Goal: Communication & Community: Answer question/provide support

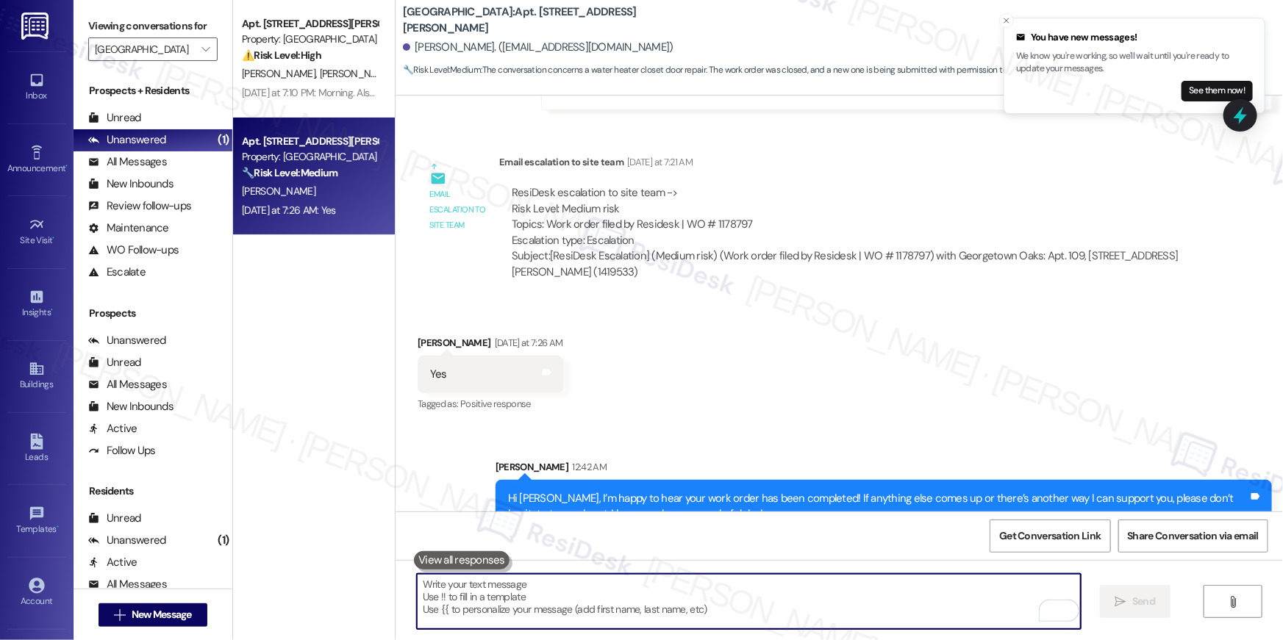
scroll to position [6422, 0]
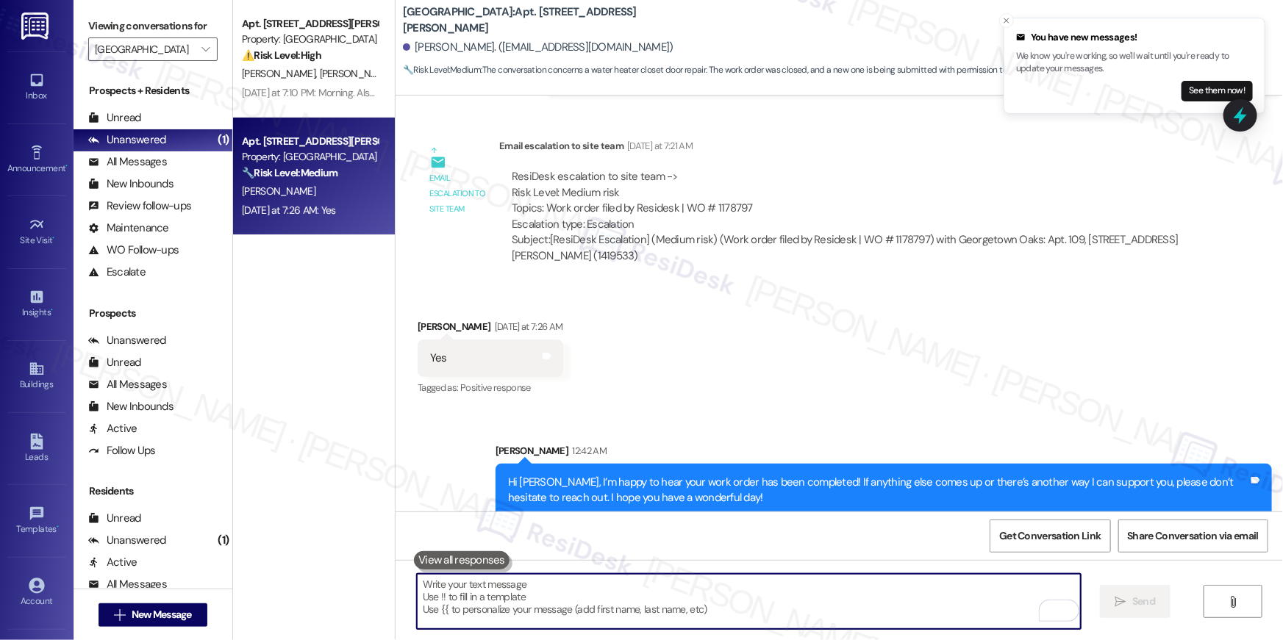
click at [732, 600] on textarea "To enrich screen reader interactions, please activate Accessibility in Grammarl…" at bounding box center [749, 601] width 664 height 55
click at [881, 585] on textarea "To enrich screen reader interactions, please activate Accessibility in Grammarl…" at bounding box center [749, 601] width 664 height 55
click at [881, 586] on textarea "To enrich screen reader interactions, please activate Accessibility in Grammarl…" at bounding box center [749, 601] width 664 height 55
paste textarea "Thank you, {{first_name}}! I’ve submitted your request, and our maintenance tea…"
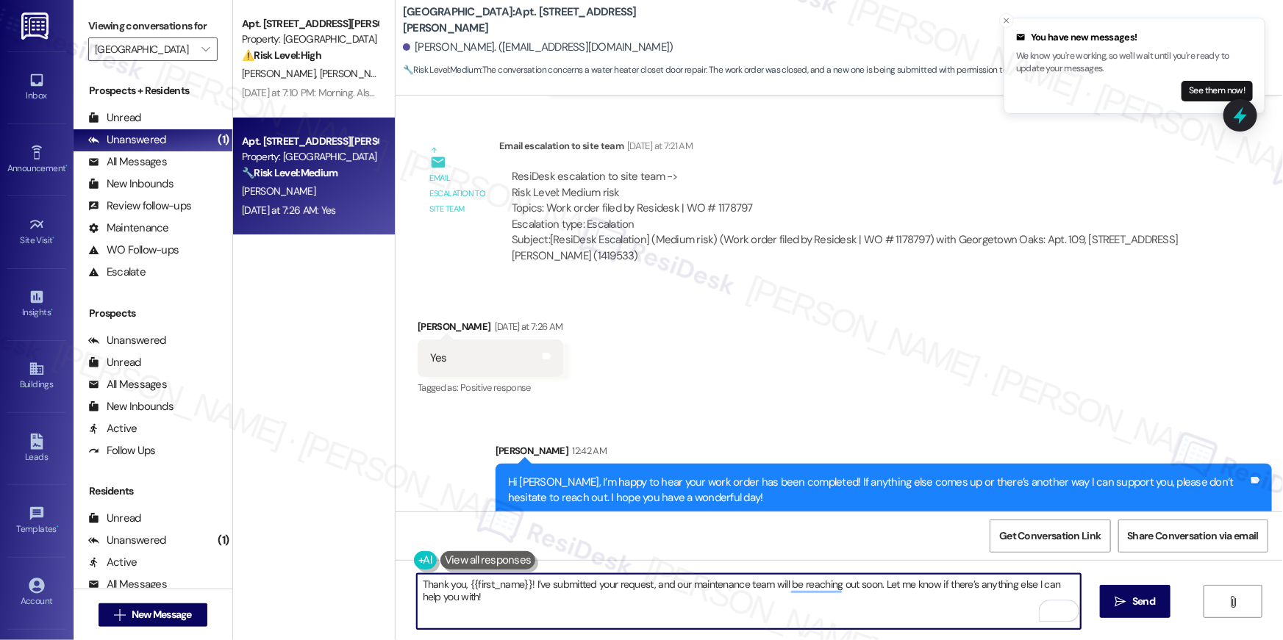
click at [665, 606] on textarea "Thank you, {{first_name}}! I’ve submitted your request, and our maintenance tea…" at bounding box center [749, 601] width 664 height 55
click at [457, 583] on textarea "Thank you, {{first_name}}! I’ve submitted your request, and our maintenance tea…" at bounding box center [749, 601] width 664 height 55
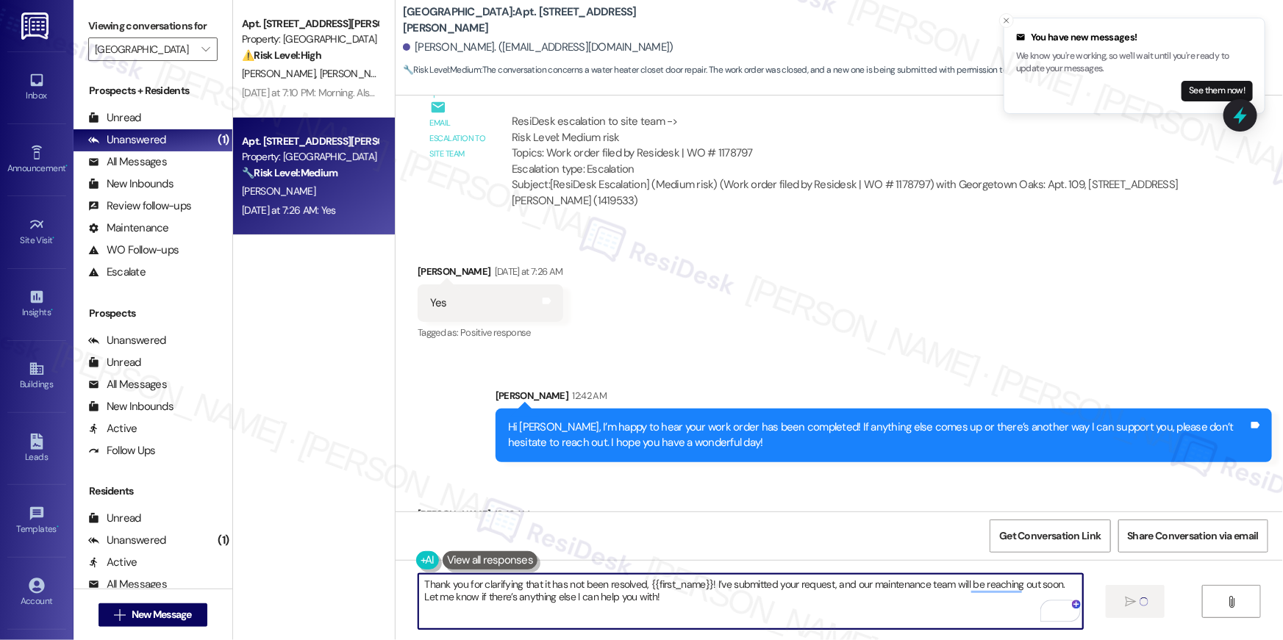
scroll to position [6608, 0]
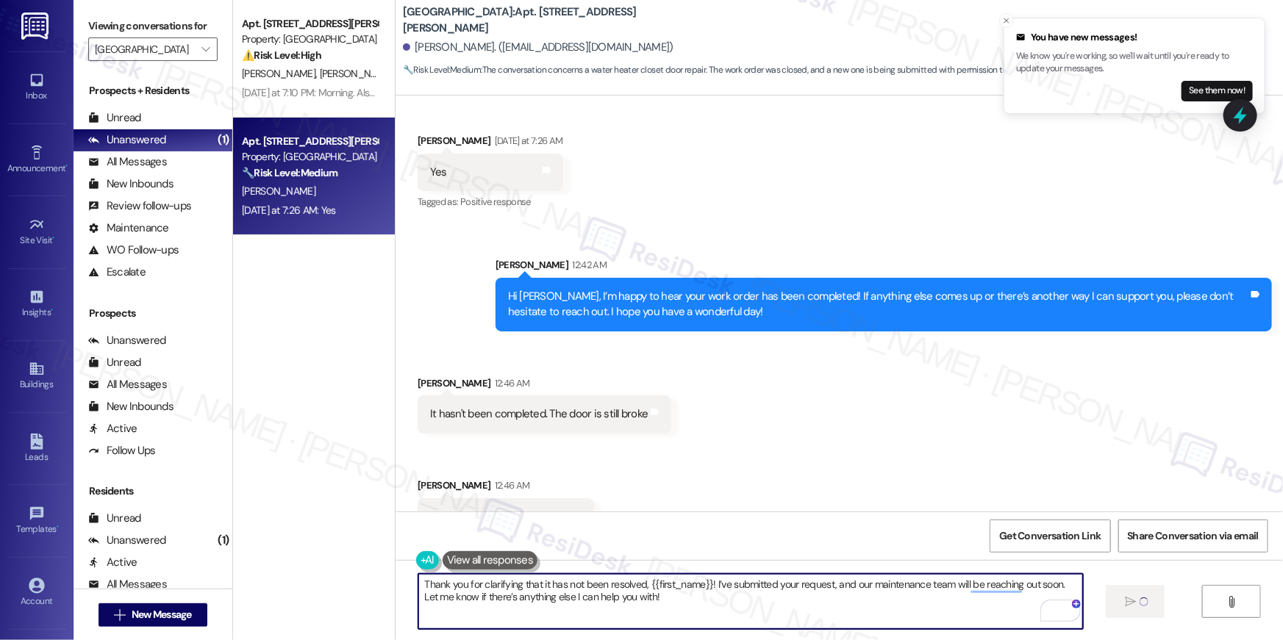
type textarea "Thank you for clarifying that it has not been resolved, {{first_name}}! I’ve su…"
click at [210, 54] on div "Viewing conversations for [GEOGRAPHIC_DATA] " at bounding box center [153, 38] width 159 height 76
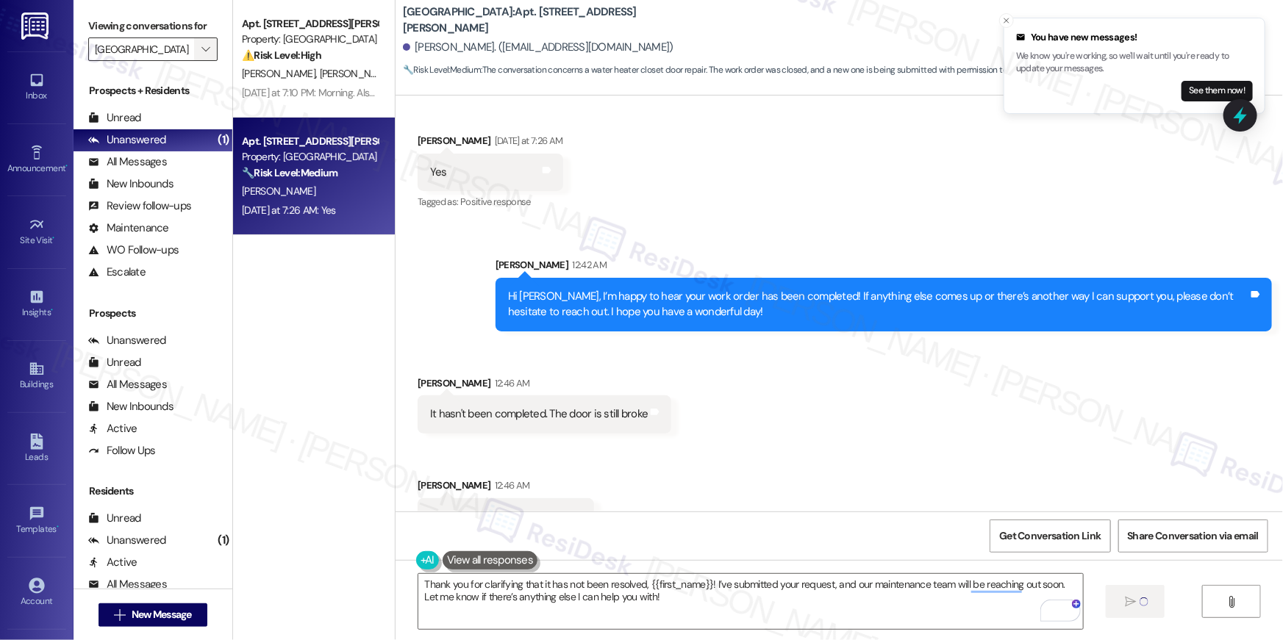
click at [201, 47] on icon "" at bounding box center [205, 49] width 8 height 12
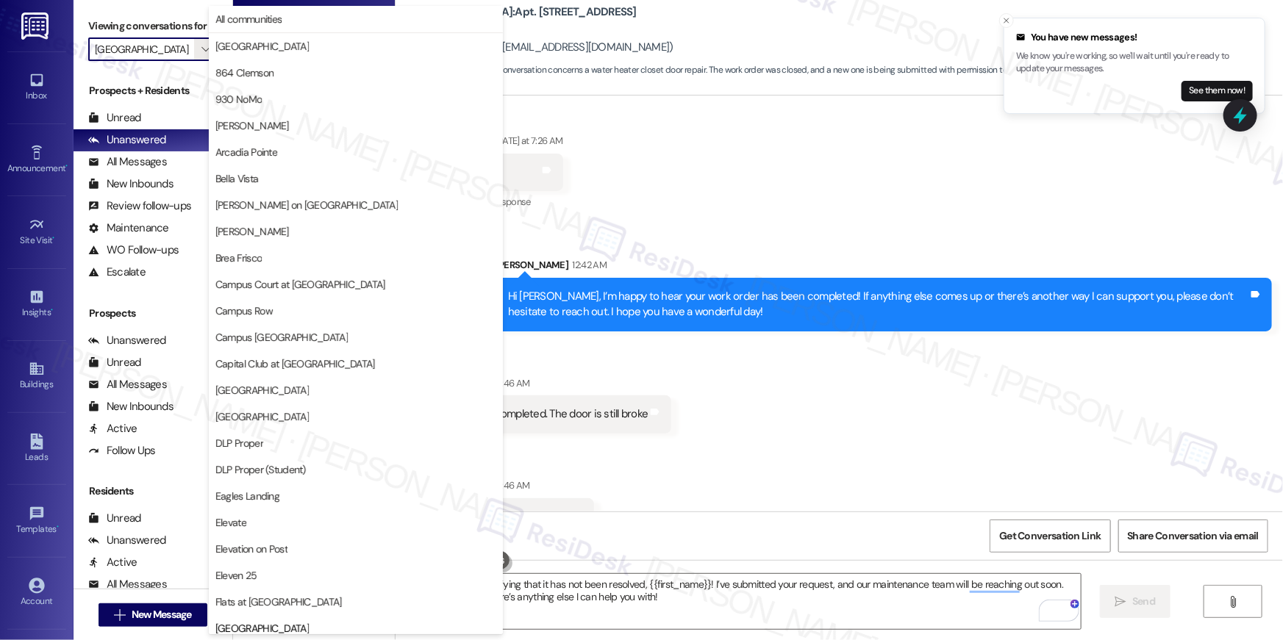
scroll to position [6607, 0]
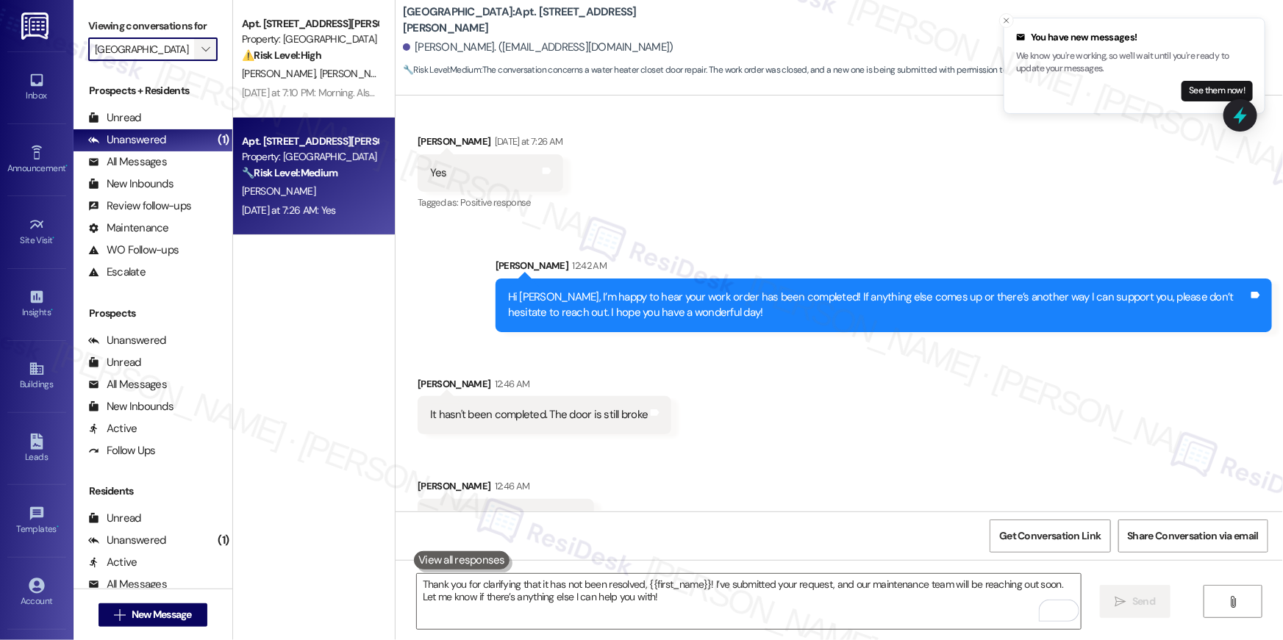
click at [201, 51] on icon "" at bounding box center [205, 49] width 8 height 12
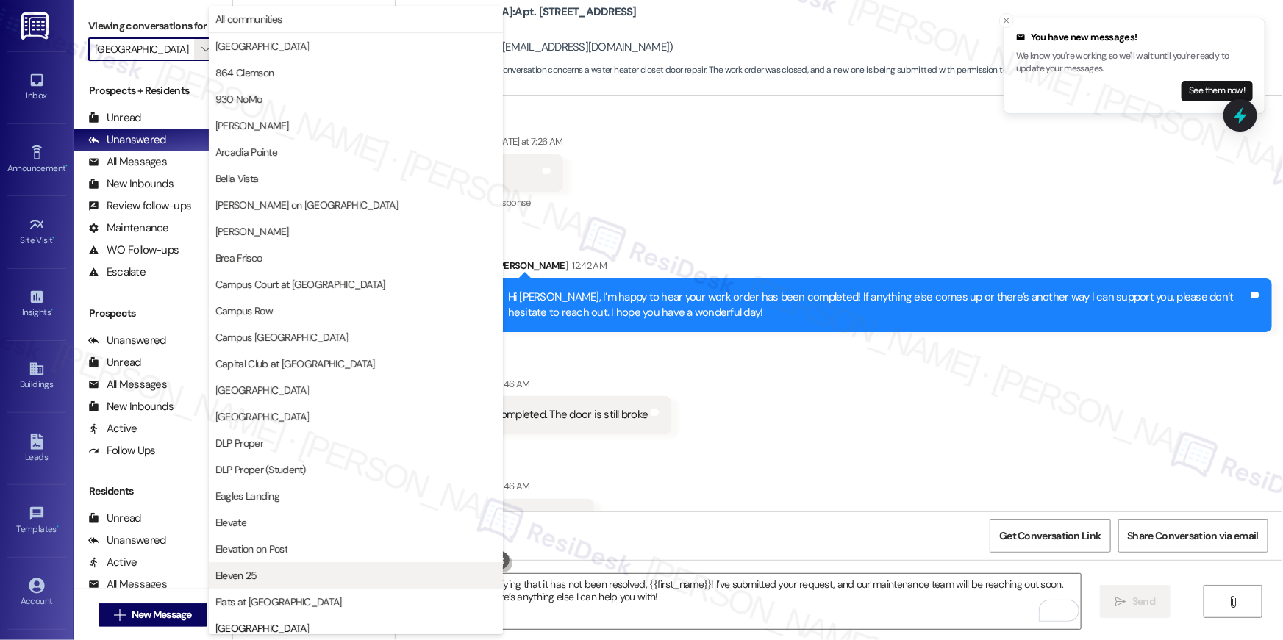
scroll to position [0, 0]
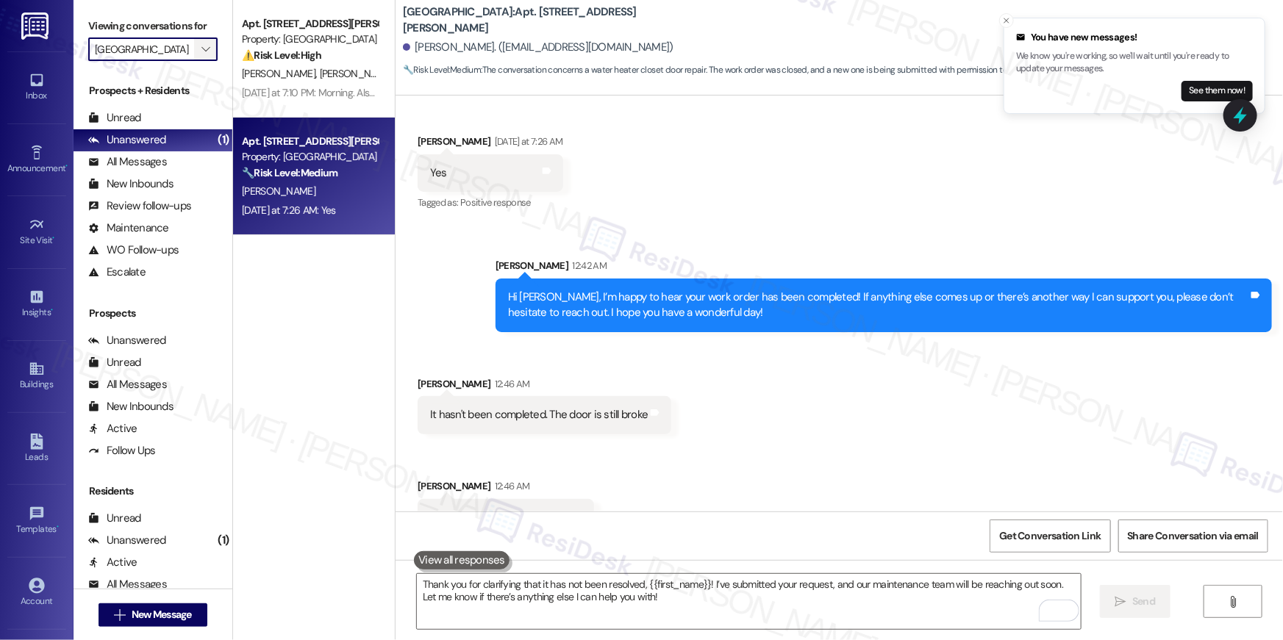
click at [201, 50] on icon "" at bounding box center [205, 49] width 8 height 12
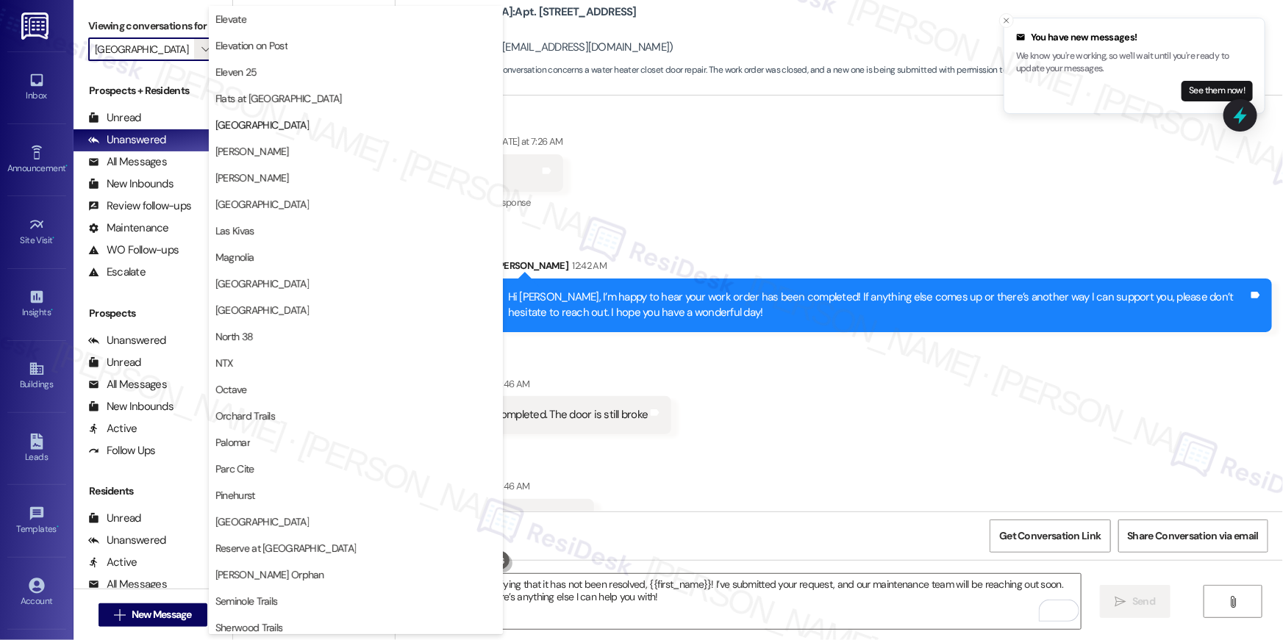
scroll to position [59, 0]
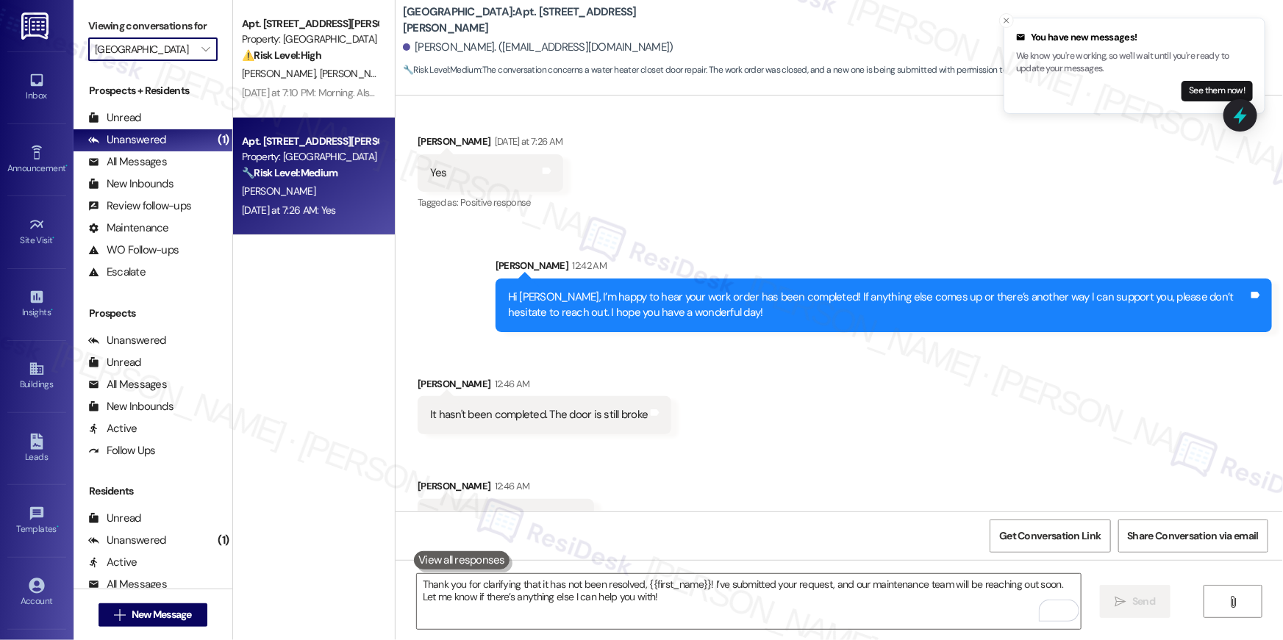
click at [167, 50] on input "[GEOGRAPHIC_DATA]" at bounding box center [144, 49] width 99 height 24
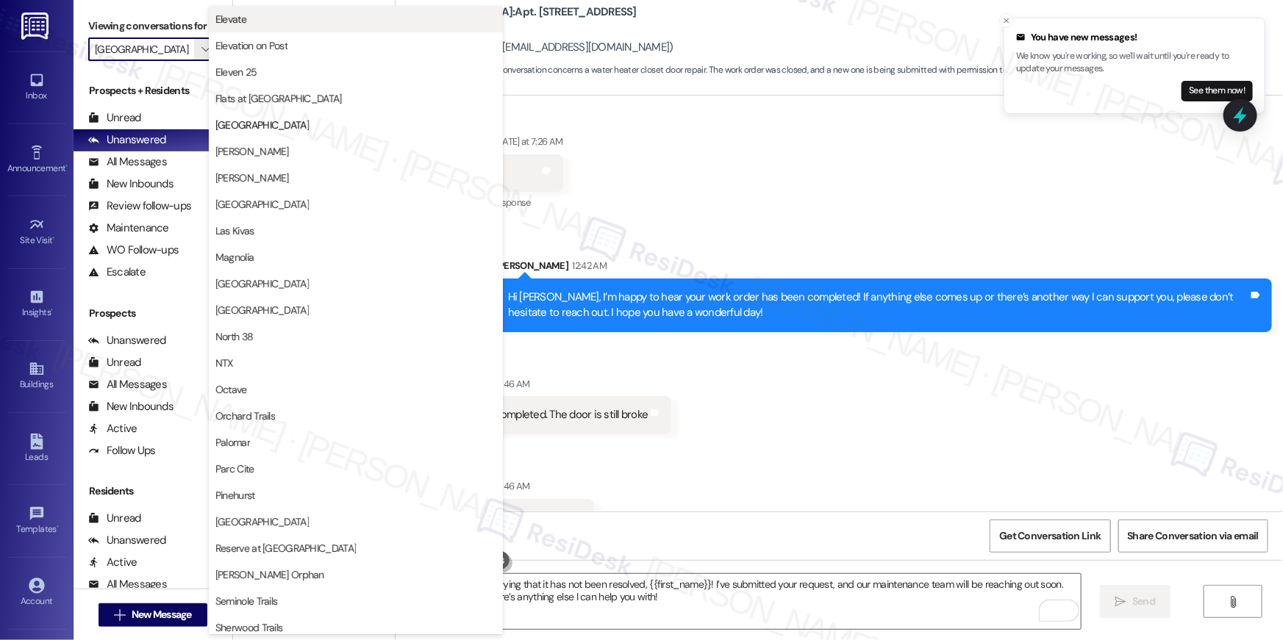
scroll to position [0, 0]
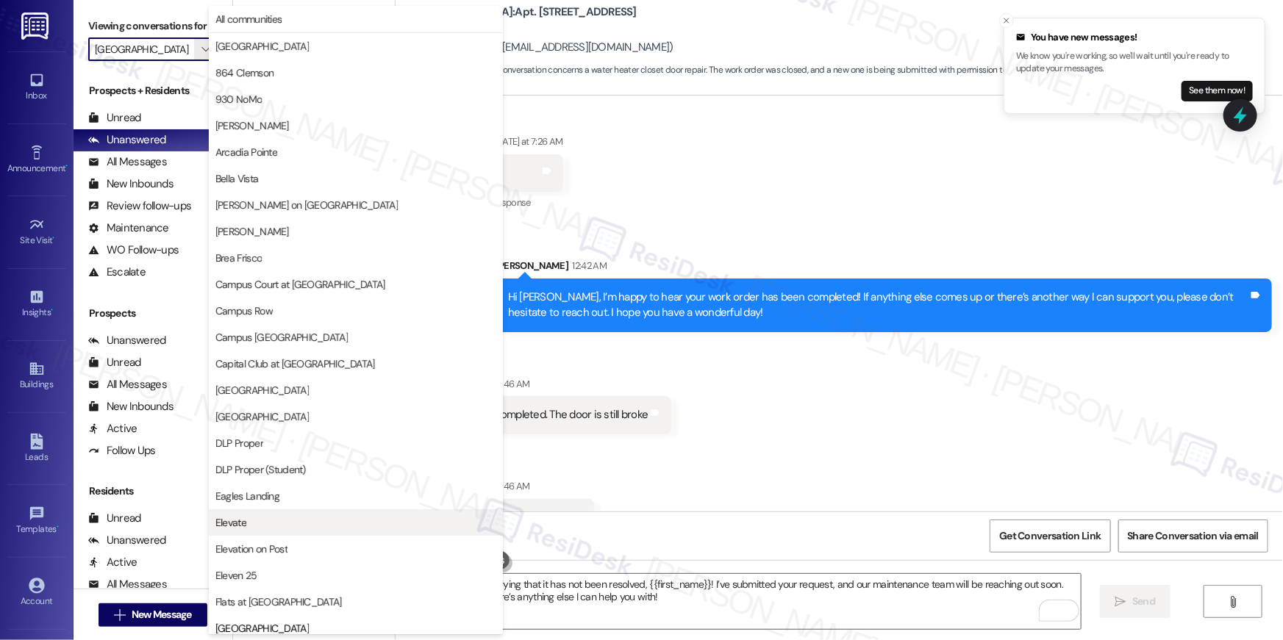
click at [236, 18] on span "All communities" at bounding box center [248, 19] width 67 height 15
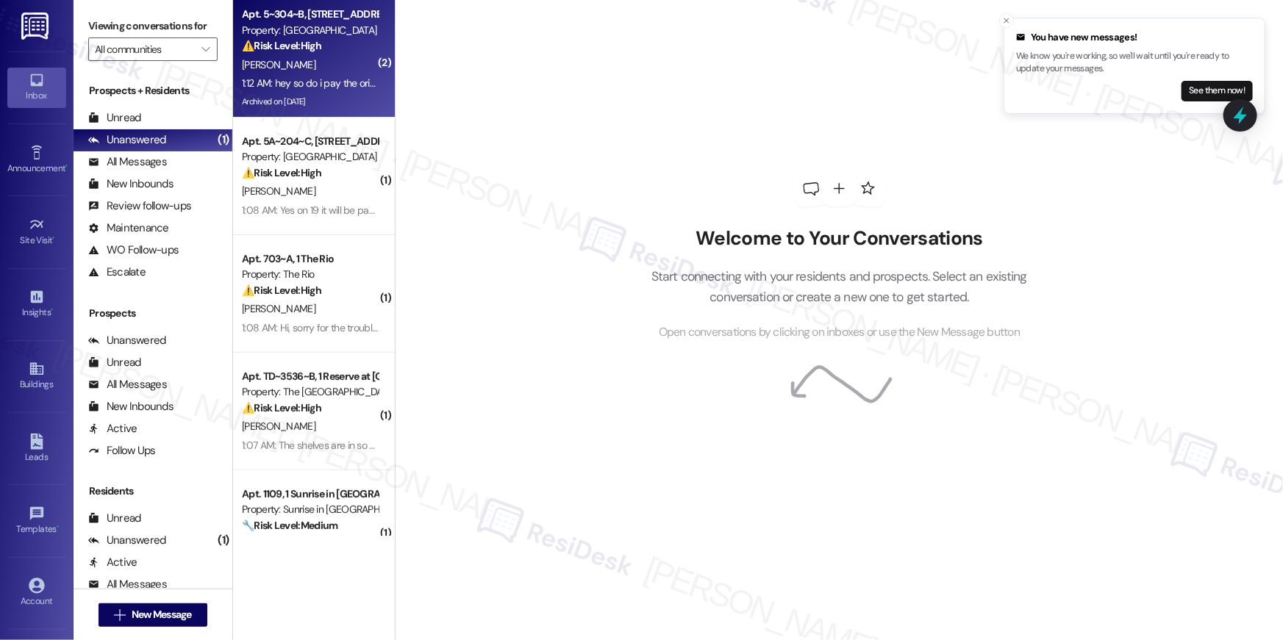
click at [294, 51] on strong "⚠️ Risk Level: High" at bounding box center [281, 45] width 79 height 13
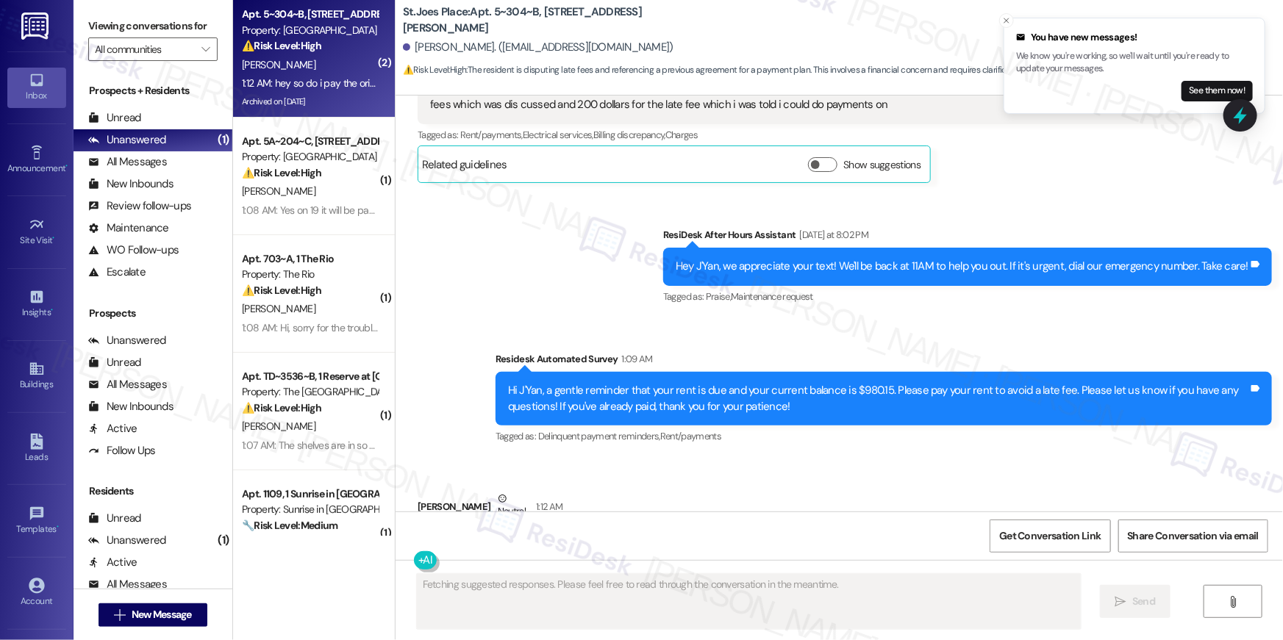
scroll to position [7480, 0]
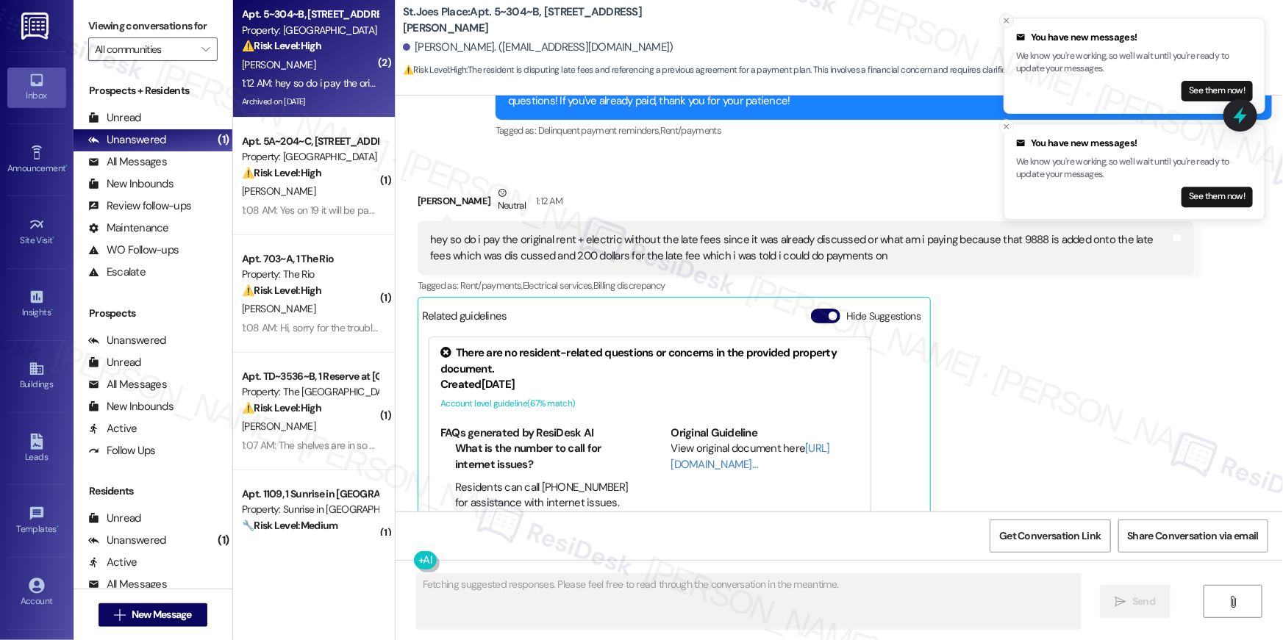
click at [1002, 20] on icon "Close toast" at bounding box center [1006, 20] width 9 height 9
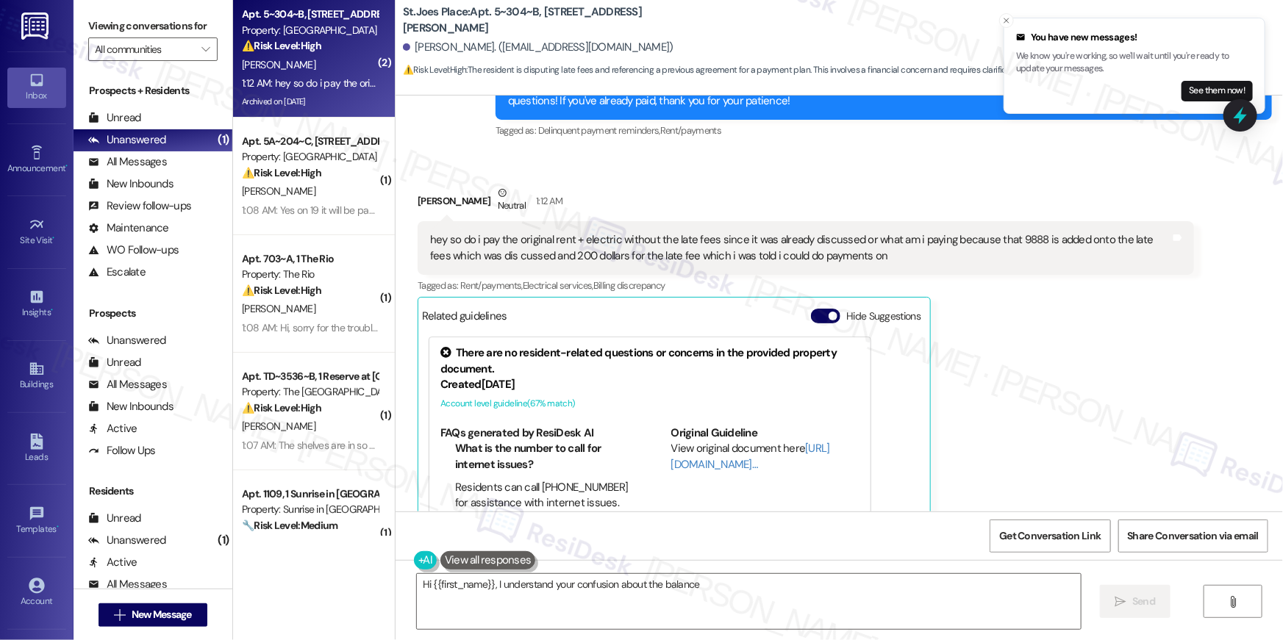
click at [1003, 21] on icon "Close toast" at bounding box center [1006, 20] width 9 height 9
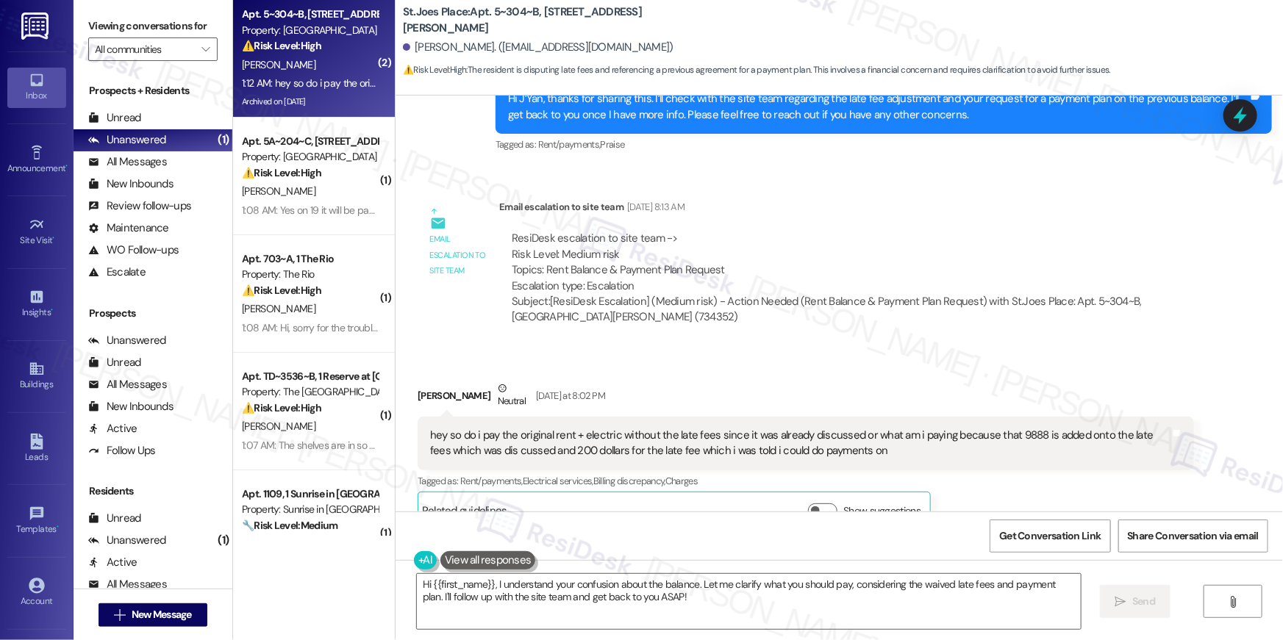
scroll to position [6381, 0]
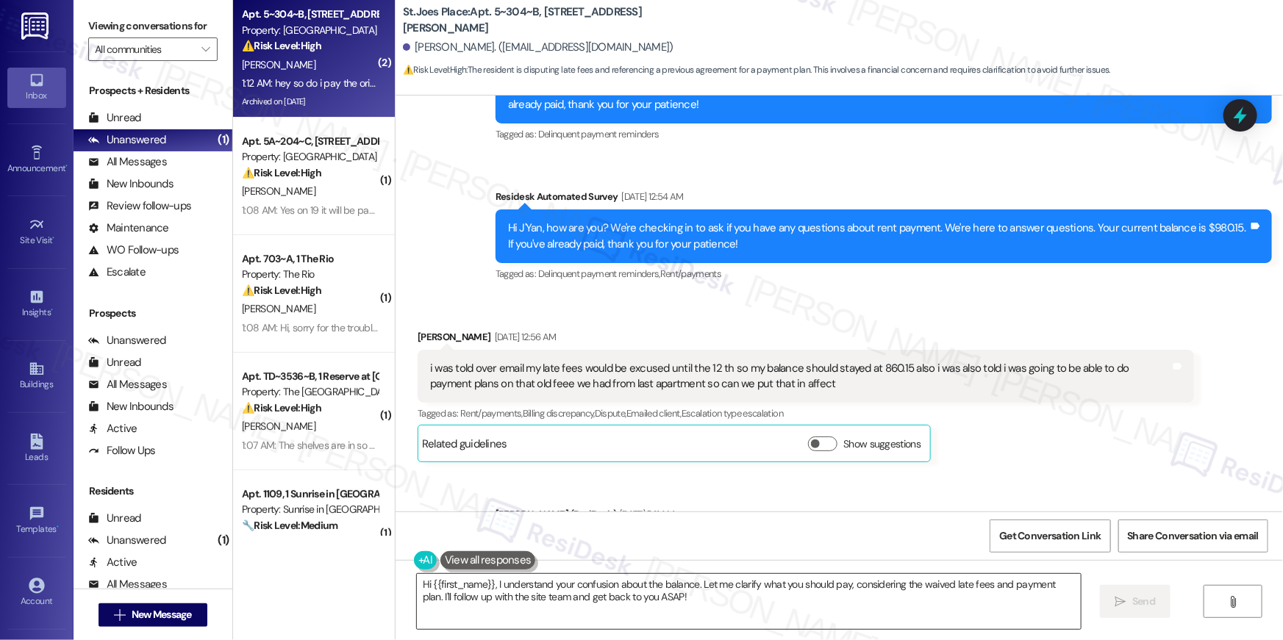
click at [626, 593] on textarea "Hi {{first_name}}, I understand your confusion about the balance. Let me clarif…" at bounding box center [749, 601] width 664 height 55
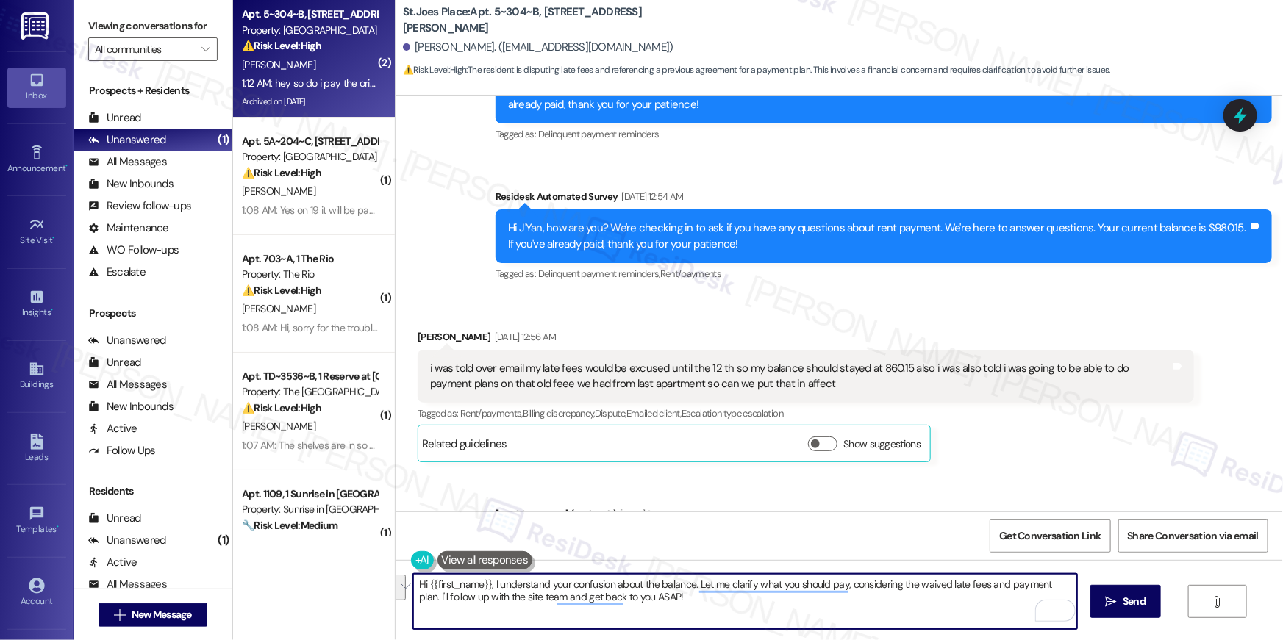
drag, startPoint x: 676, startPoint y: 601, endPoint x: 554, endPoint y: 584, distance: 122.6
click at [490, 588] on textarea "Hi {{first_name}}, I understand your confusion about the balance. Let me clarif…" at bounding box center [745, 601] width 664 height 55
type textarea "Hi {{first_name}}, thanks for bringing this to my attention. Can I have a copy …"
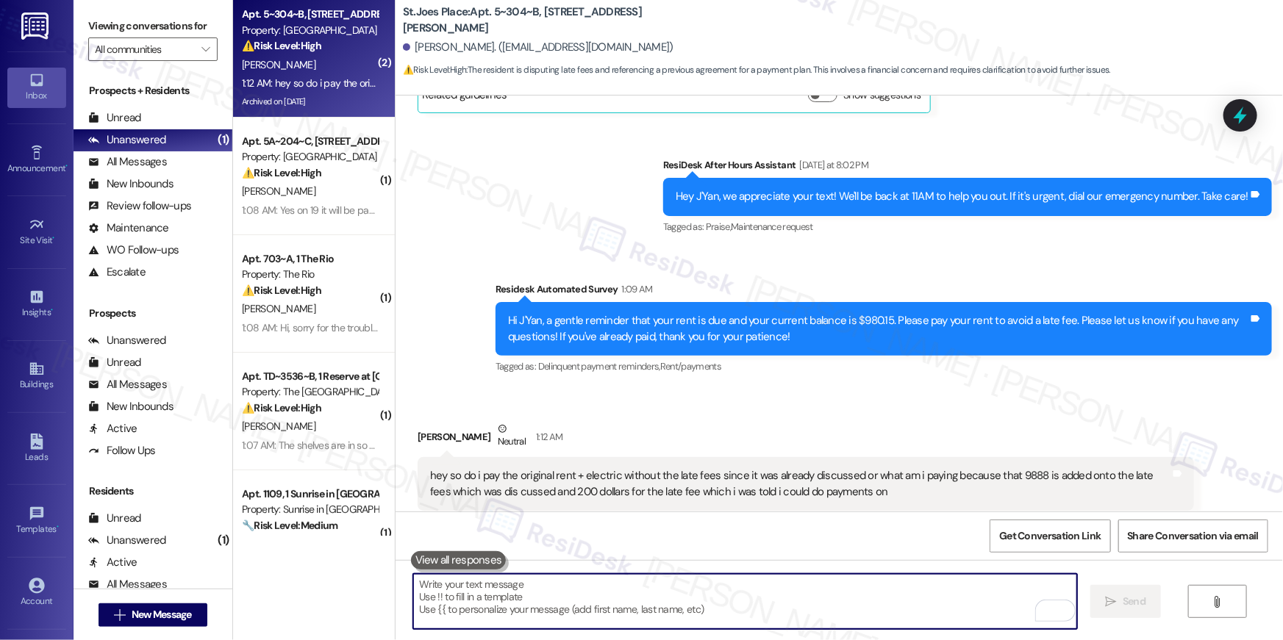
scroll to position [7583, 0]
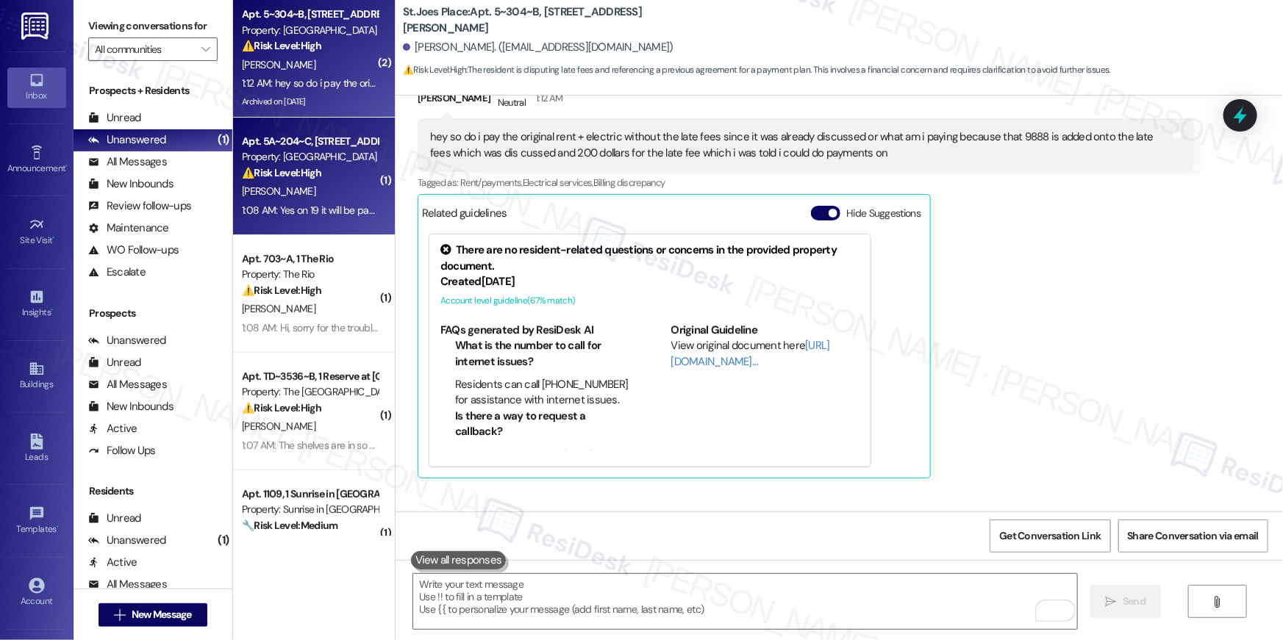
click at [285, 201] on div "1:08 AM: Yes on 19 it will be payed 1:08 AM: Yes on 19 it will be payed" at bounding box center [309, 210] width 139 height 18
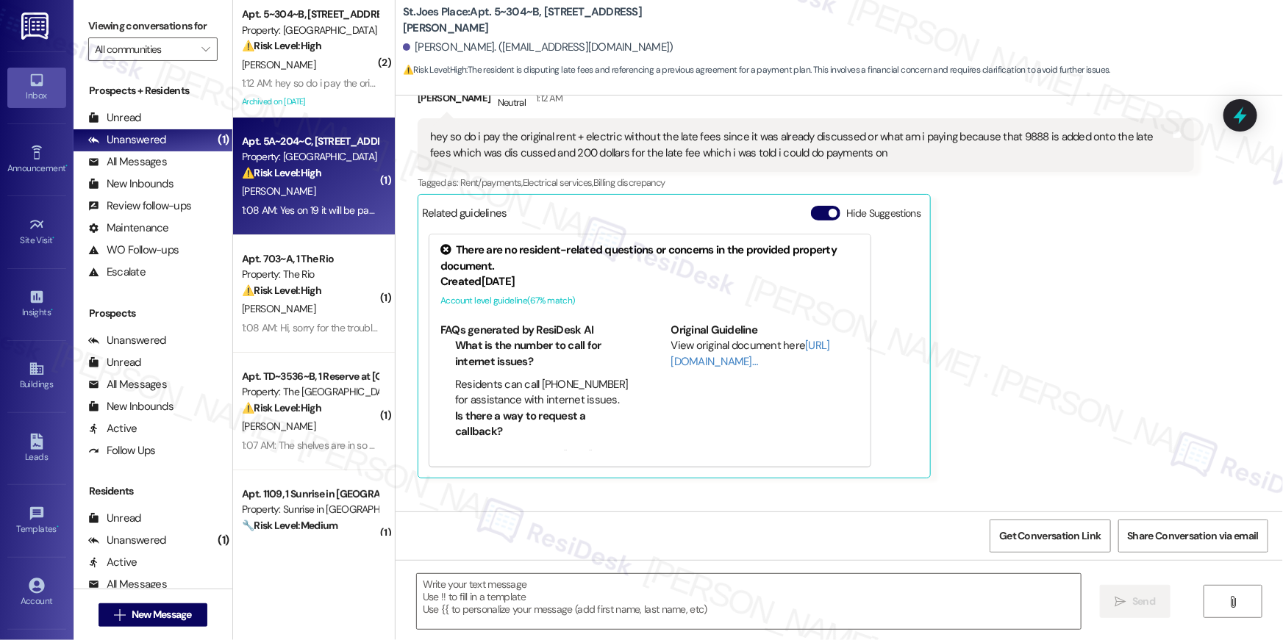
type textarea "Fetching suggested responses. Please feel free to read through the conversation…"
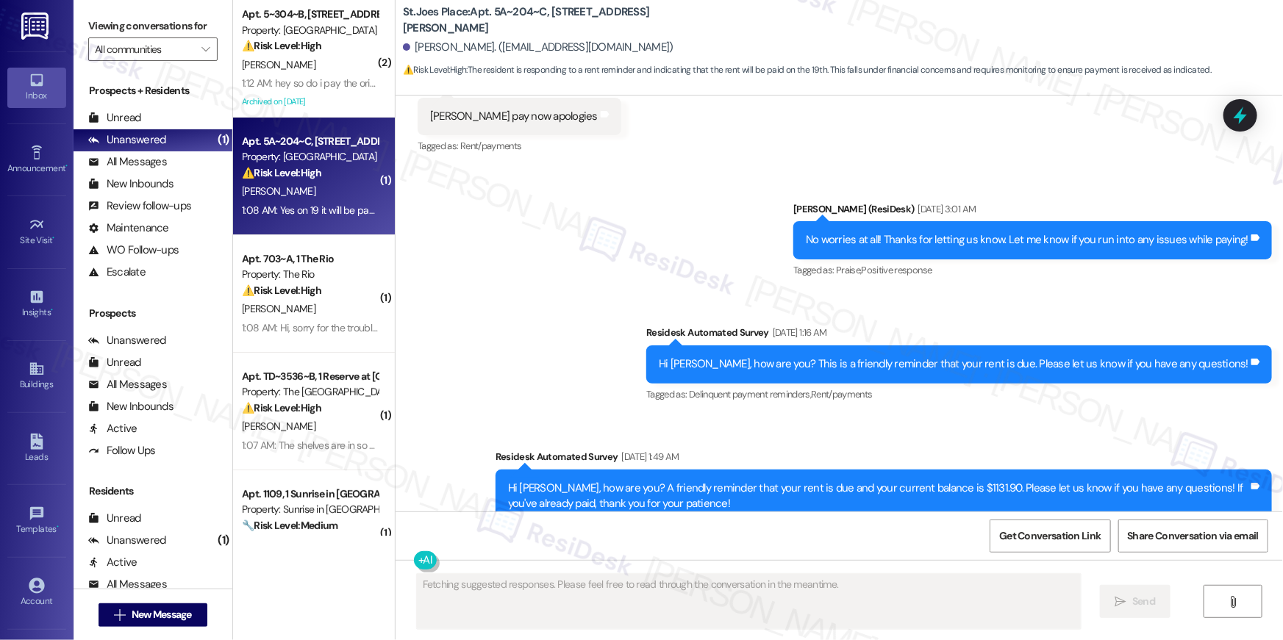
type textarea "Fetching suggested responses. Please feel free to read through the conversation…"
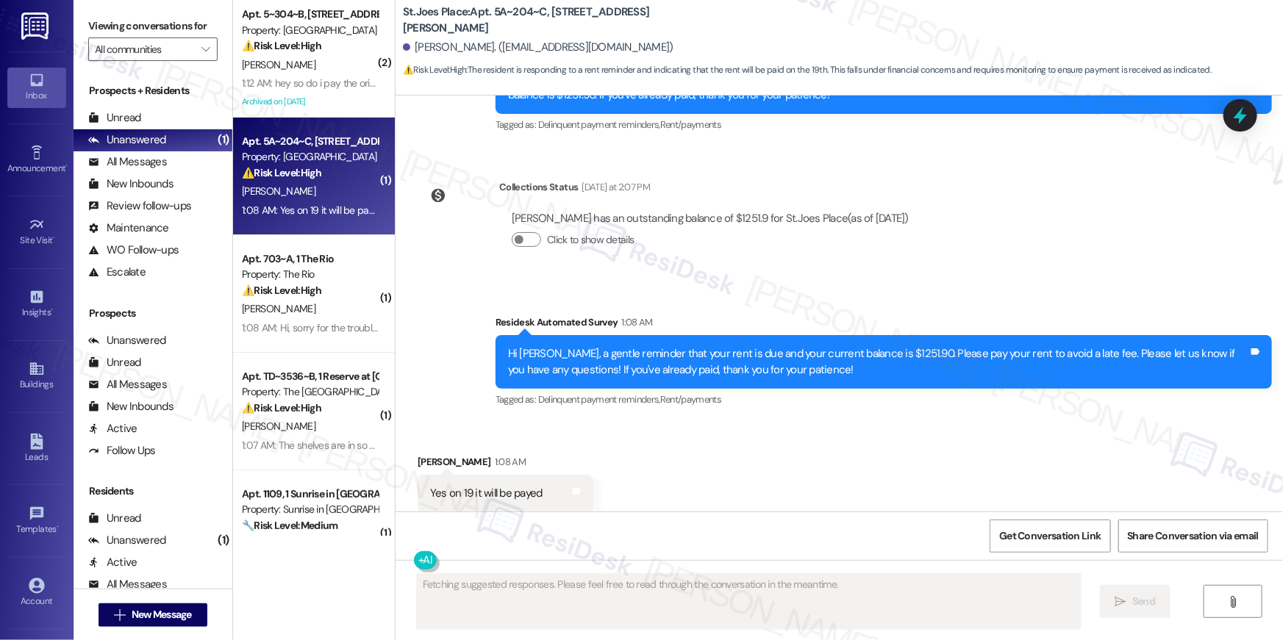
click at [307, 93] on div "Archived on [DATE]" at bounding box center [309, 102] width 139 height 18
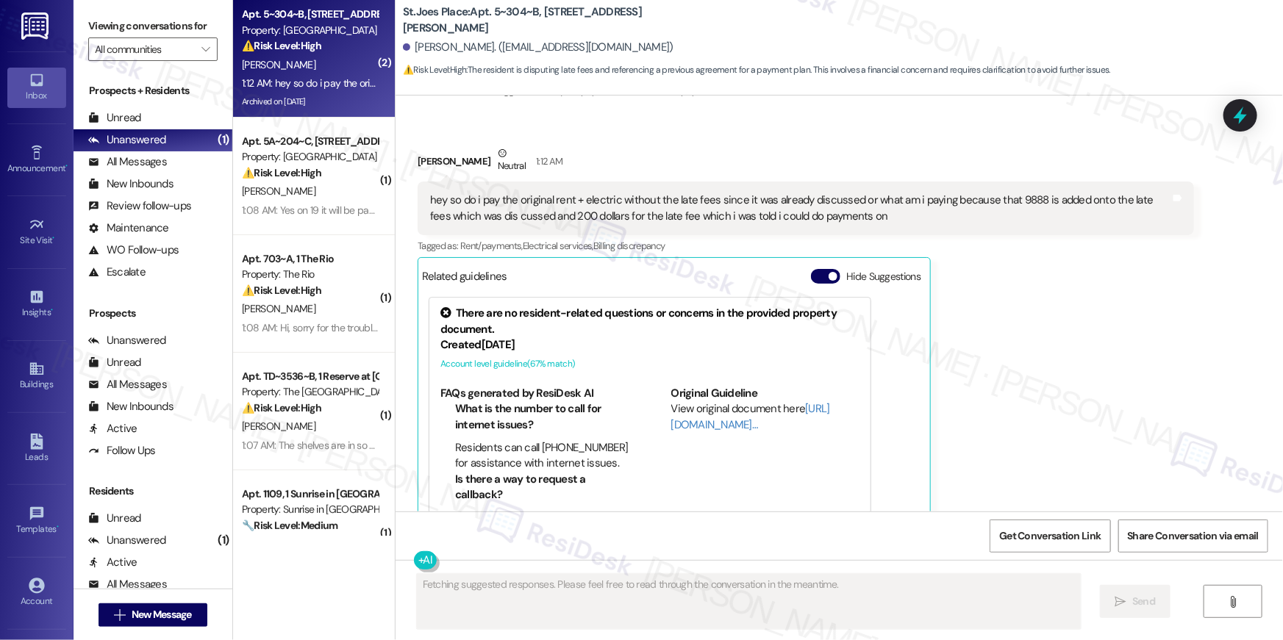
scroll to position [7605, 0]
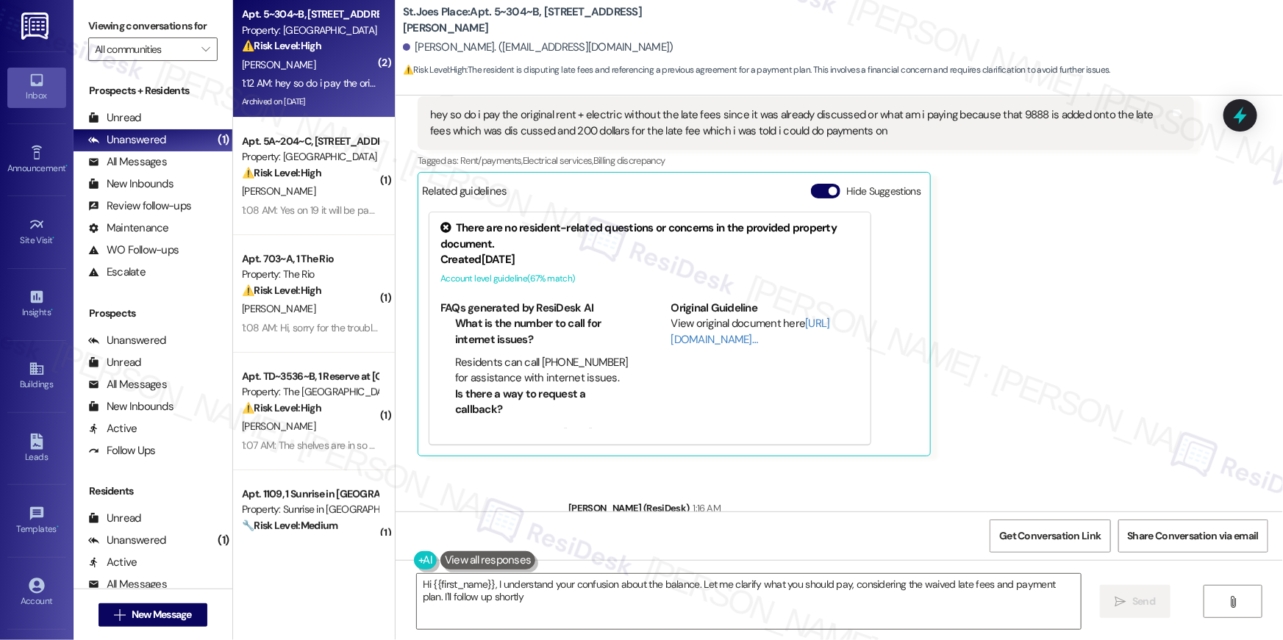
type textarea "Hi {{first_name}}, I understand your confusion about the balance. Let me clarif…"
